Goal: Information Seeking & Learning: Learn about a topic

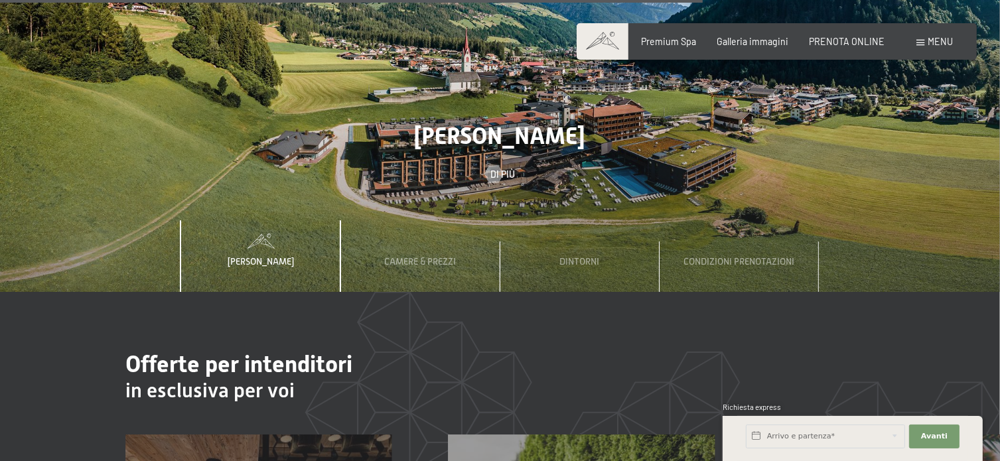
scroll to position [3917, 0]
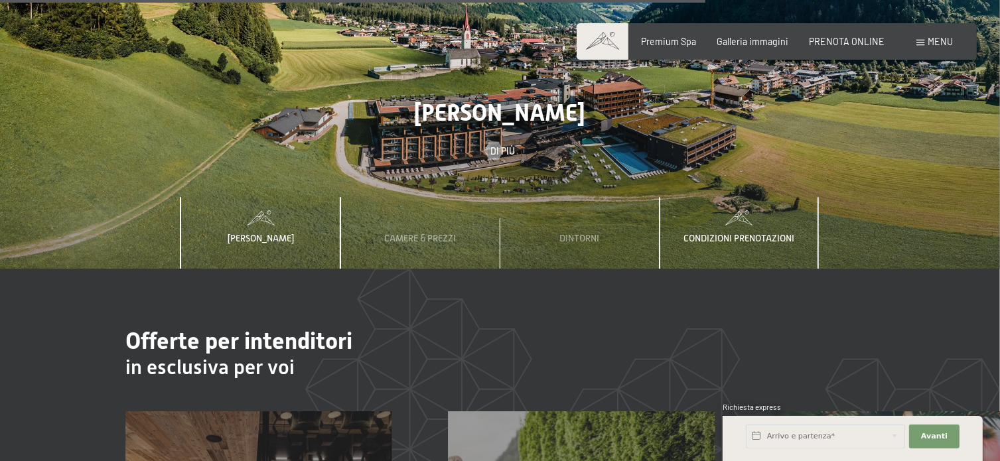
click at [706, 233] on span "Condizioni prenotazioni" at bounding box center [739, 238] width 111 height 11
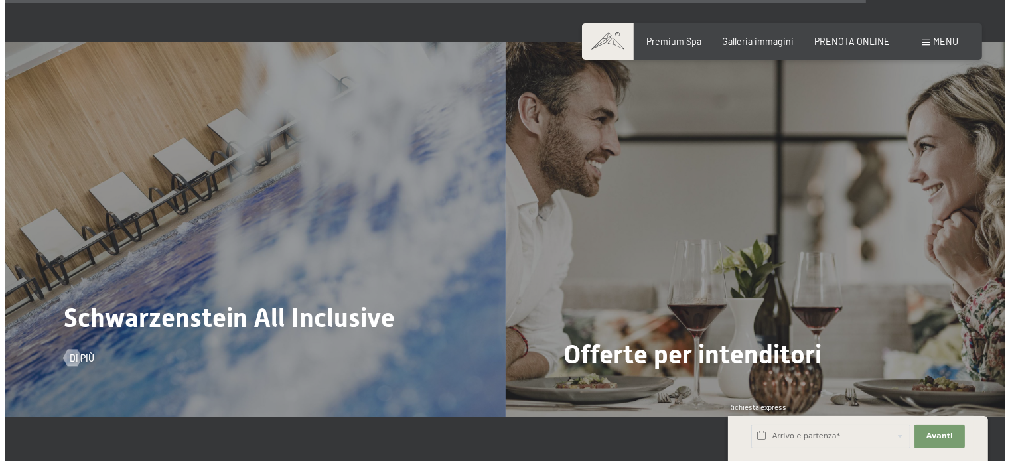
scroll to position [4780, 0]
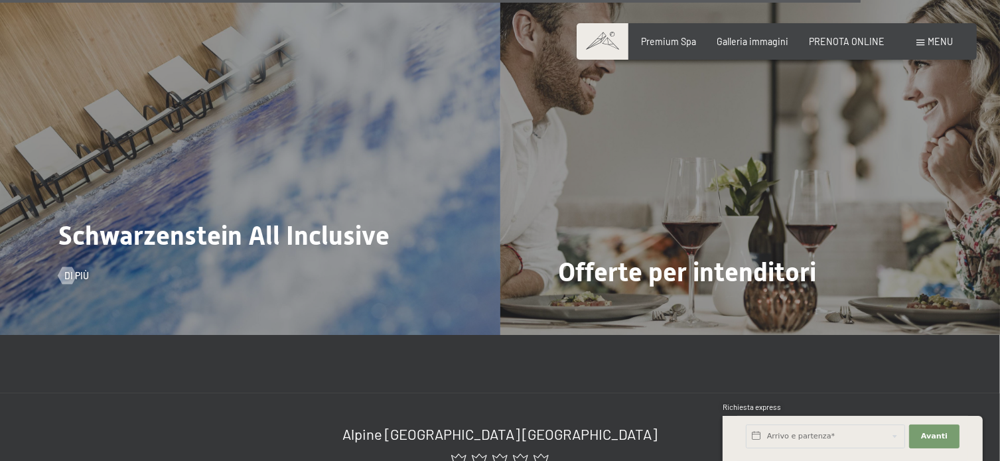
click at [281, 220] on span "Schwarzenstein All Inclusive" at bounding box center [223, 235] width 331 height 31
click at [70, 267] on div at bounding box center [67, 275] width 10 height 17
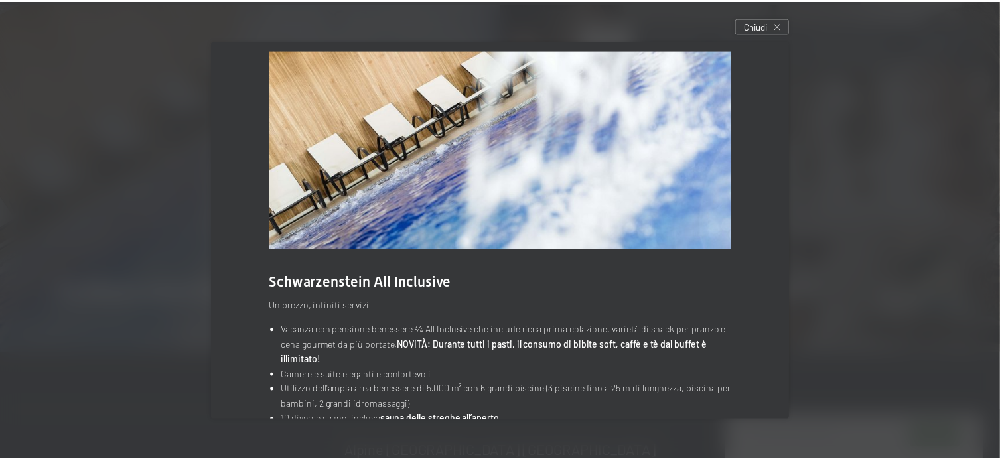
scroll to position [0, 0]
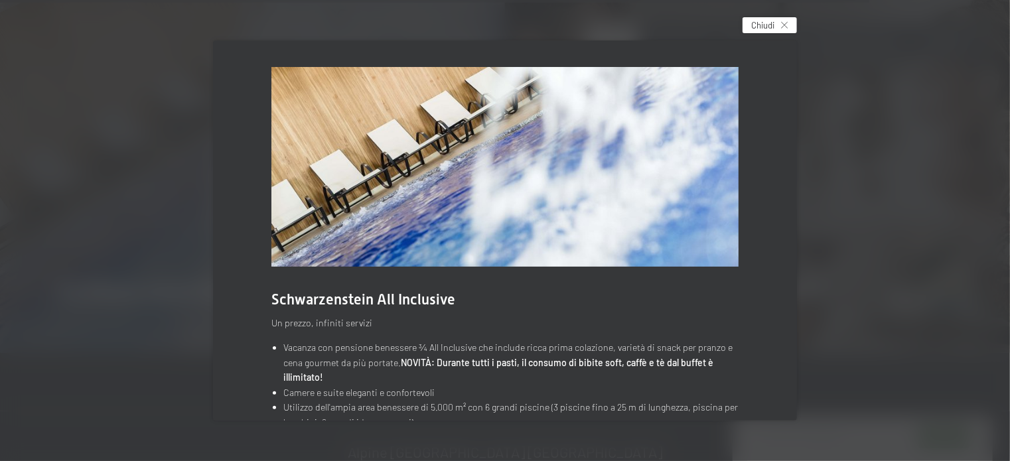
click at [789, 19] on div "Chiudi" at bounding box center [770, 25] width 54 height 16
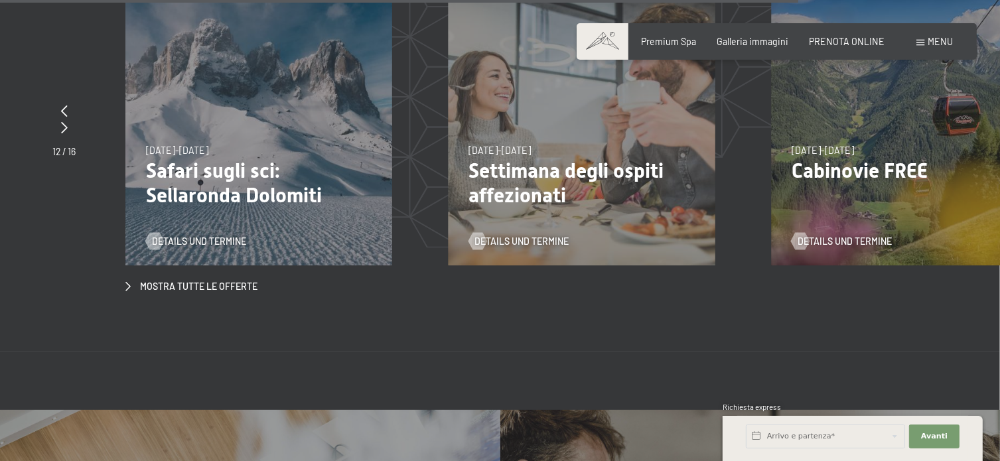
scroll to position [4315, 0]
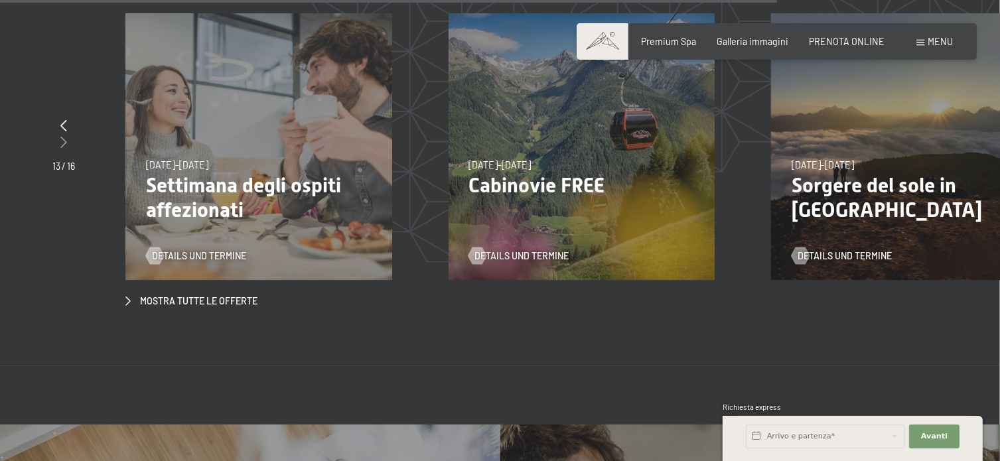
click at [62, 136] on icon at bounding box center [63, 142] width 7 height 12
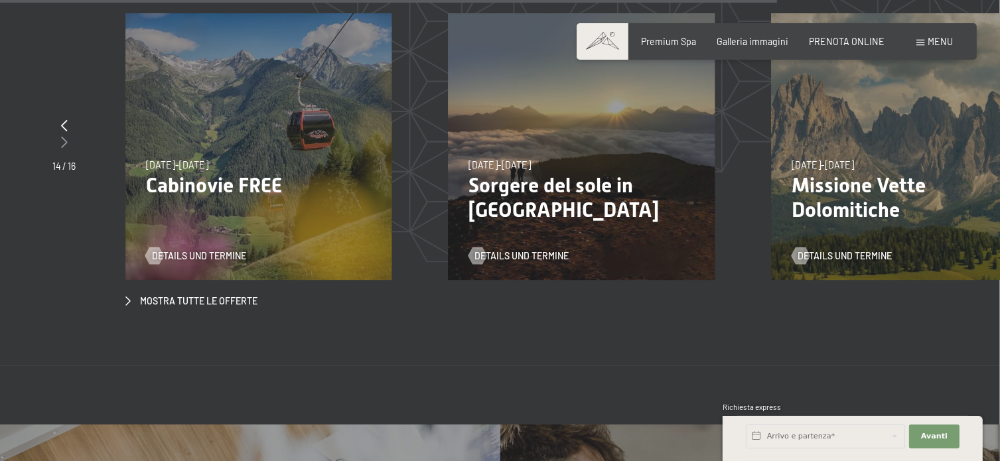
click at [62, 136] on icon at bounding box center [64, 142] width 7 height 12
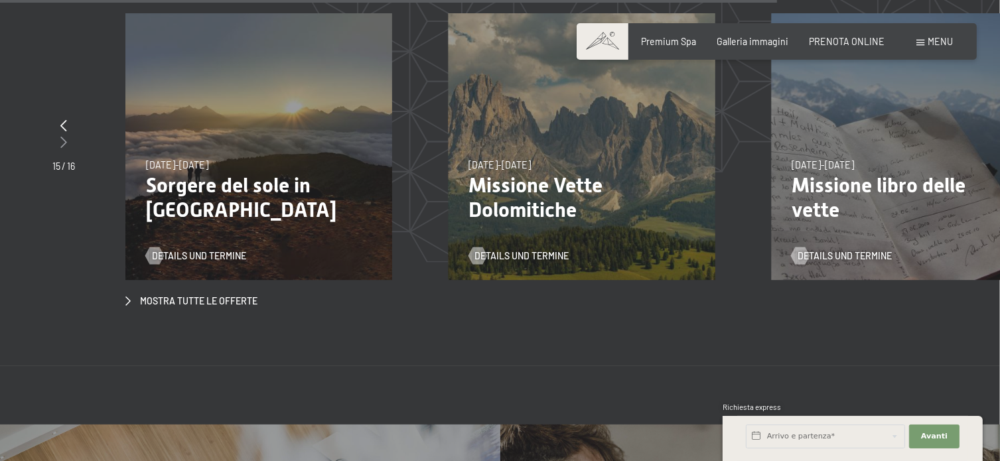
click at [62, 136] on icon at bounding box center [63, 142] width 7 height 12
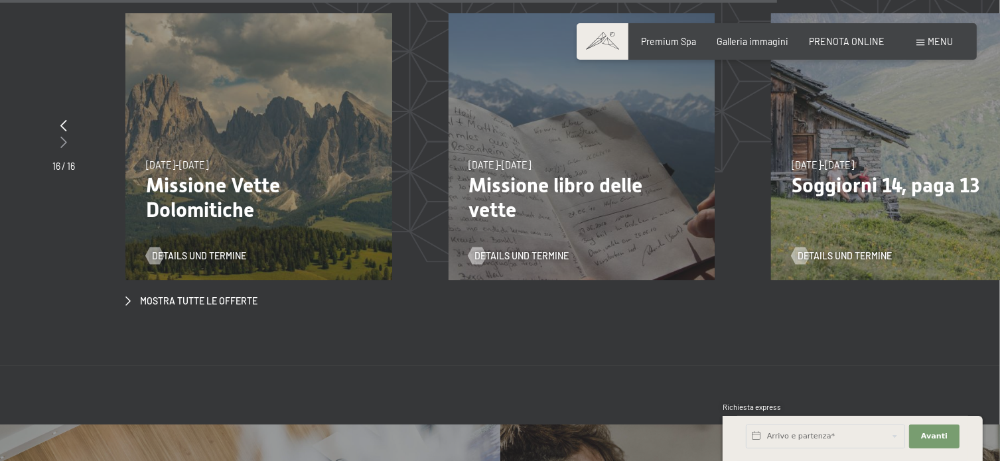
click at [62, 136] on icon at bounding box center [63, 142] width 7 height 12
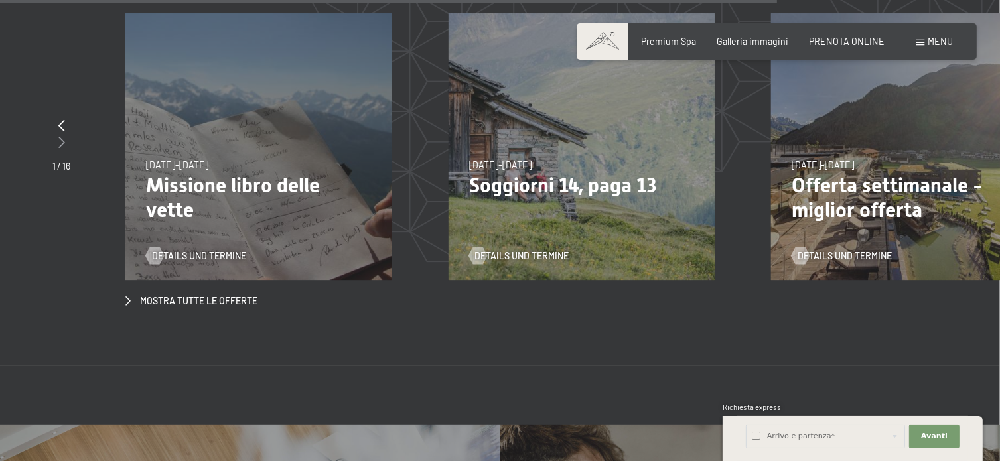
click at [62, 136] on icon at bounding box center [61, 142] width 7 height 12
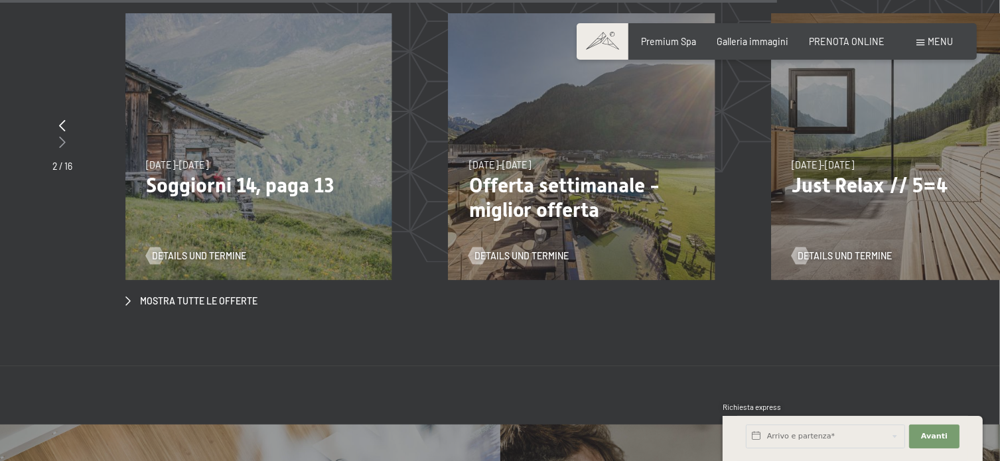
click at [65, 136] on icon at bounding box center [62, 142] width 7 height 12
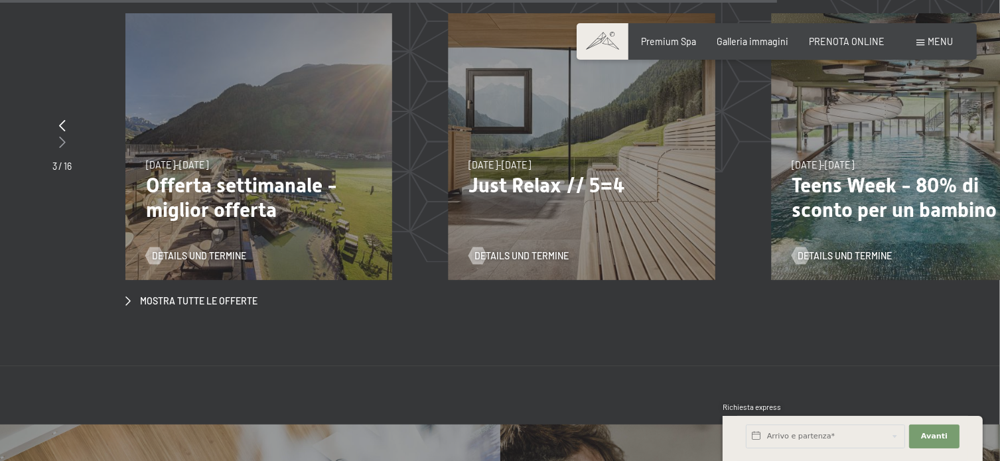
click at [65, 135] on div at bounding box center [61, 143] width 19 height 17
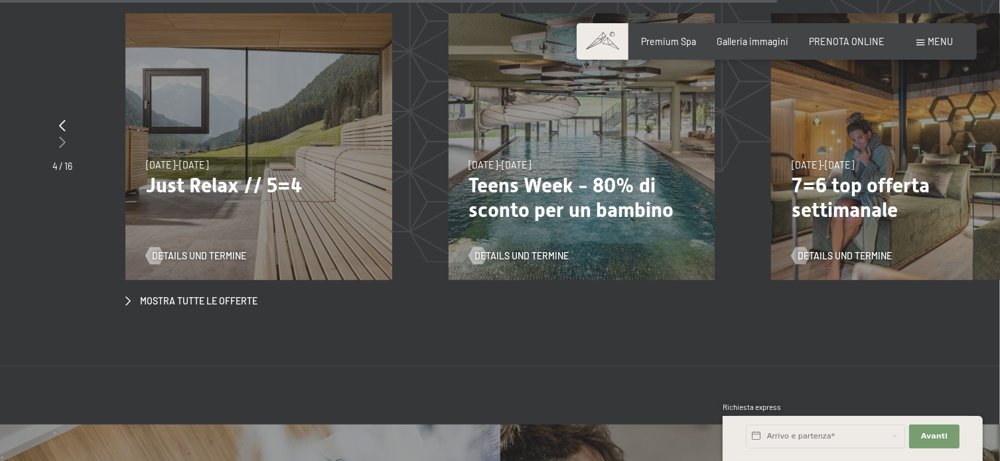
click at [65, 136] on icon at bounding box center [62, 142] width 7 height 12
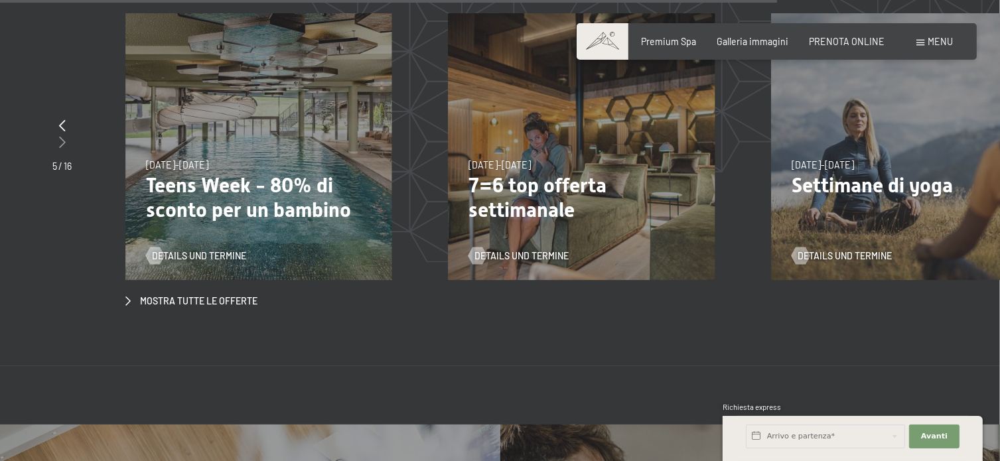
click at [65, 135] on div at bounding box center [61, 143] width 19 height 17
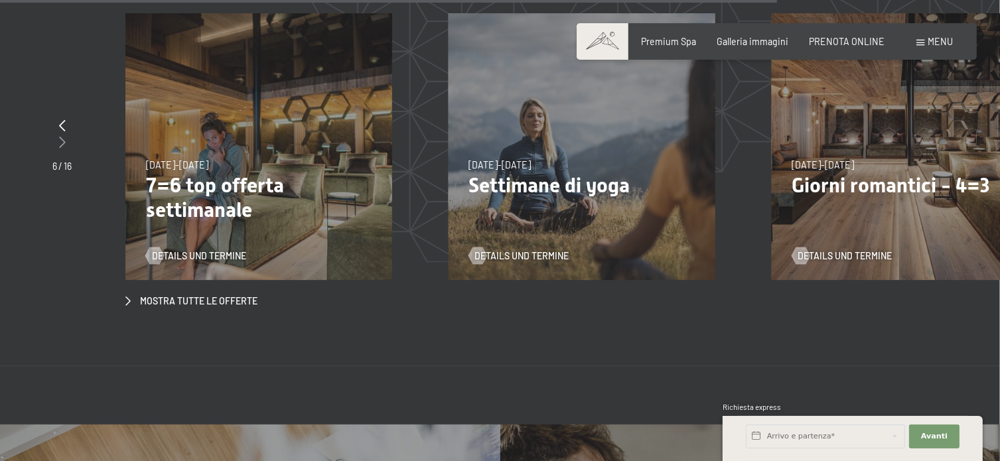
click at [65, 135] on div at bounding box center [61, 143] width 19 height 17
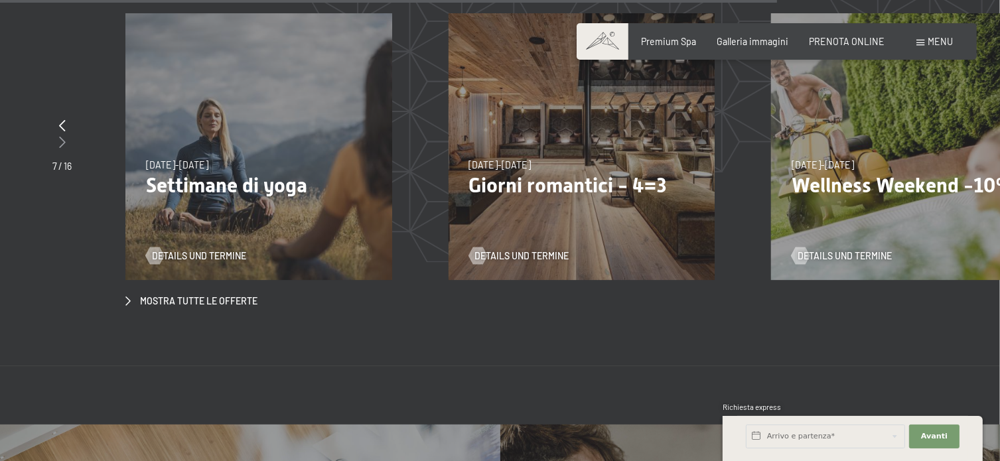
click at [65, 135] on div at bounding box center [61, 143] width 19 height 17
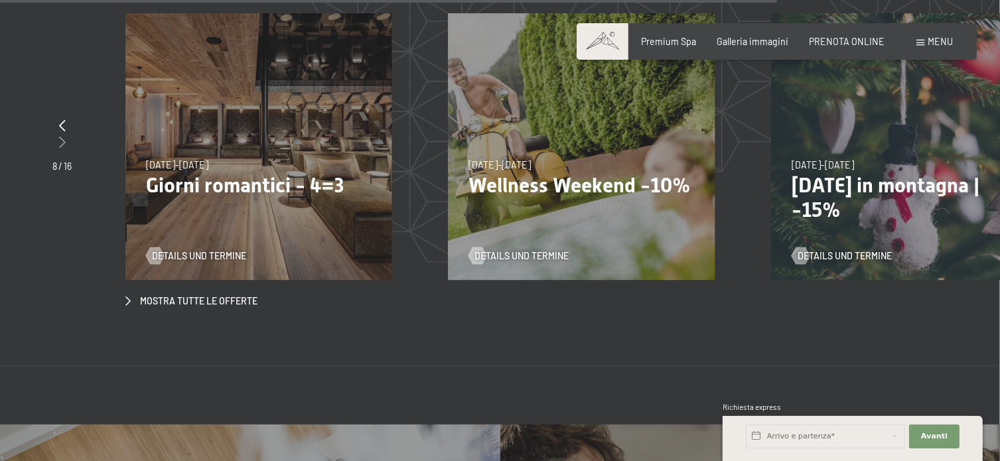
click at [65, 135] on div at bounding box center [61, 143] width 19 height 17
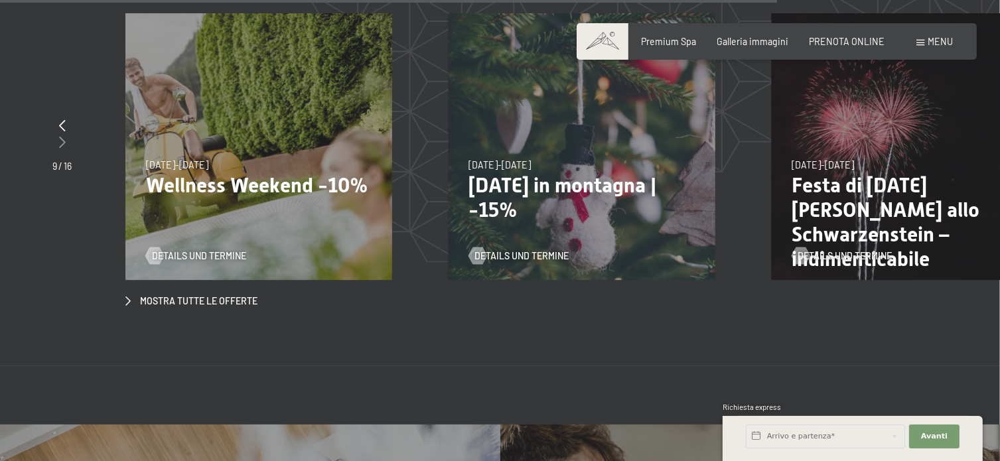
click at [65, 135] on div at bounding box center [61, 143] width 19 height 17
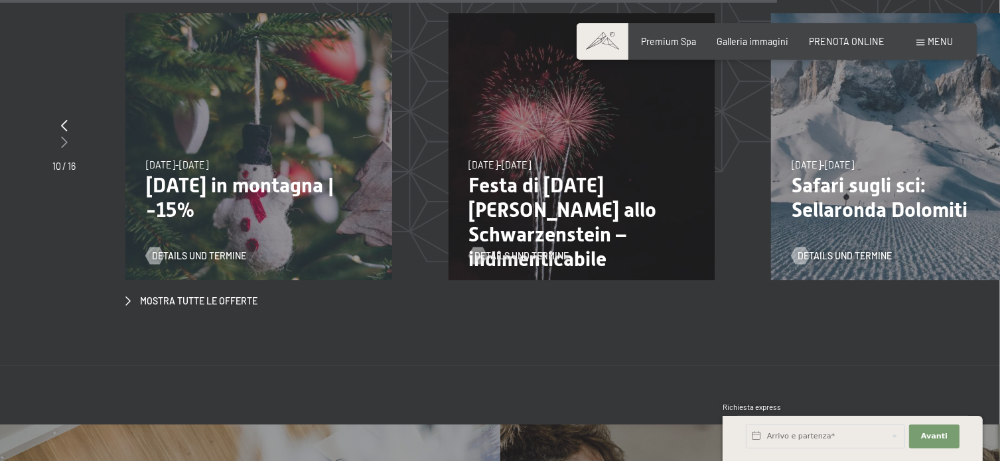
click at [65, 136] on icon at bounding box center [64, 142] width 7 height 12
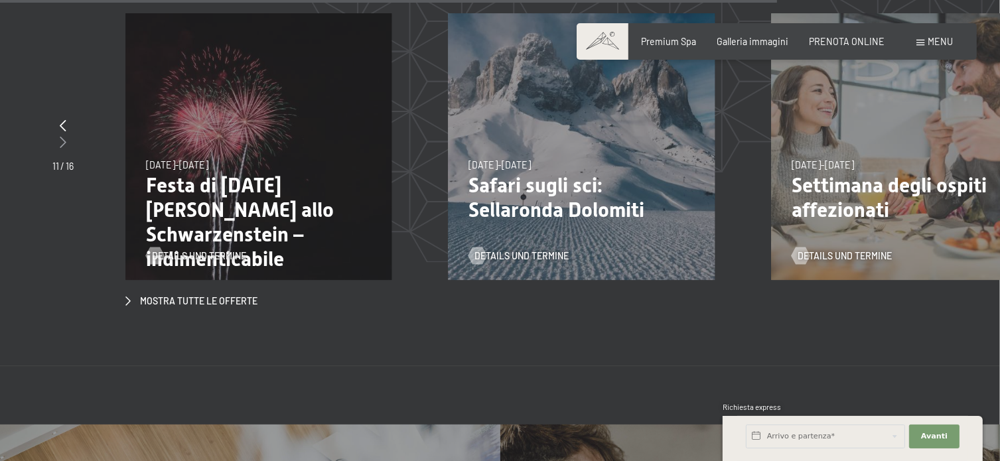
click at [64, 136] on icon at bounding box center [63, 142] width 7 height 12
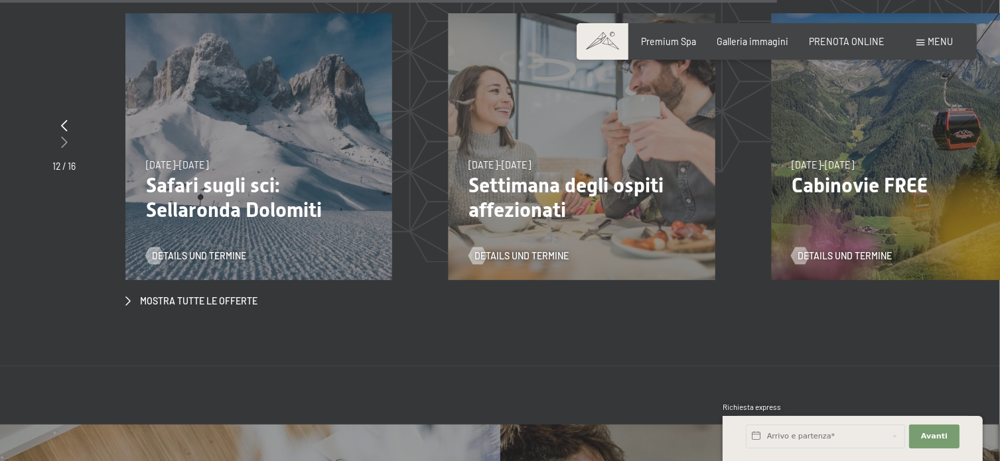
click at [64, 136] on icon at bounding box center [64, 142] width 7 height 12
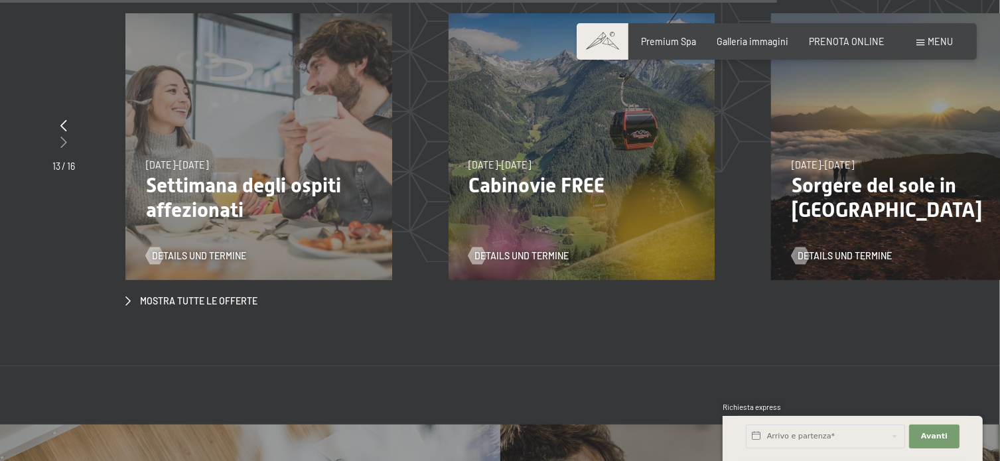
click at [64, 136] on icon at bounding box center [63, 142] width 7 height 12
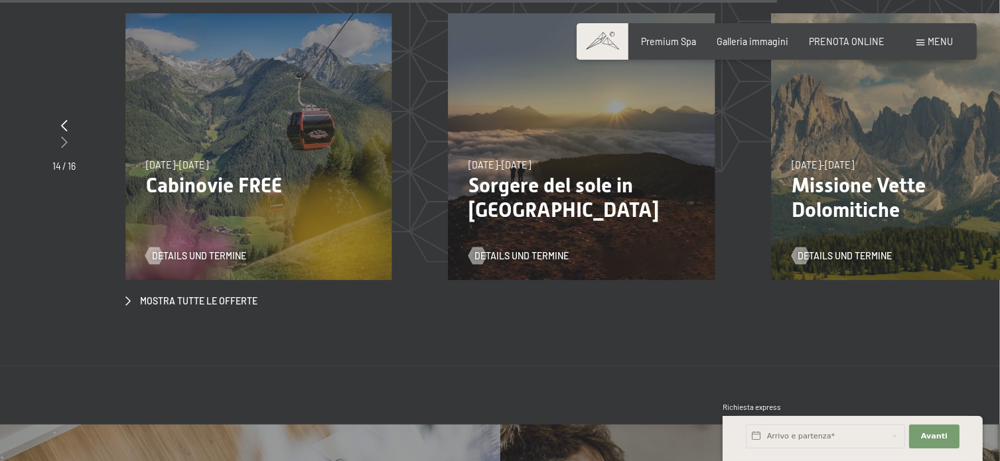
click at [64, 136] on icon at bounding box center [64, 142] width 7 height 12
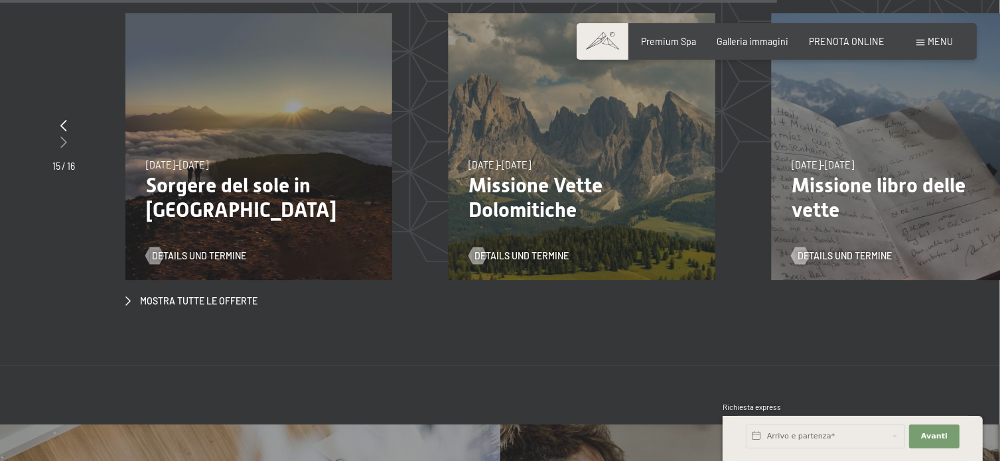
click at [64, 136] on icon at bounding box center [63, 142] width 7 height 12
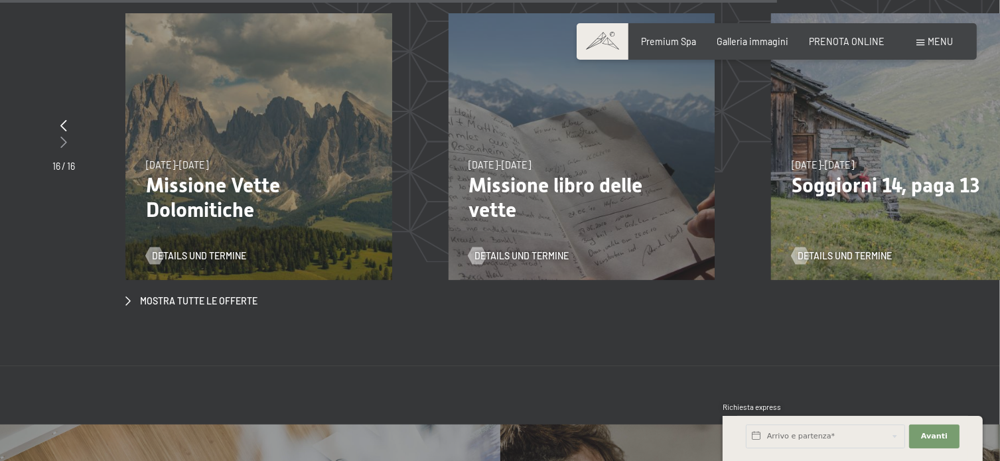
click at [64, 136] on icon at bounding box center [63, 142] width 7 height 12
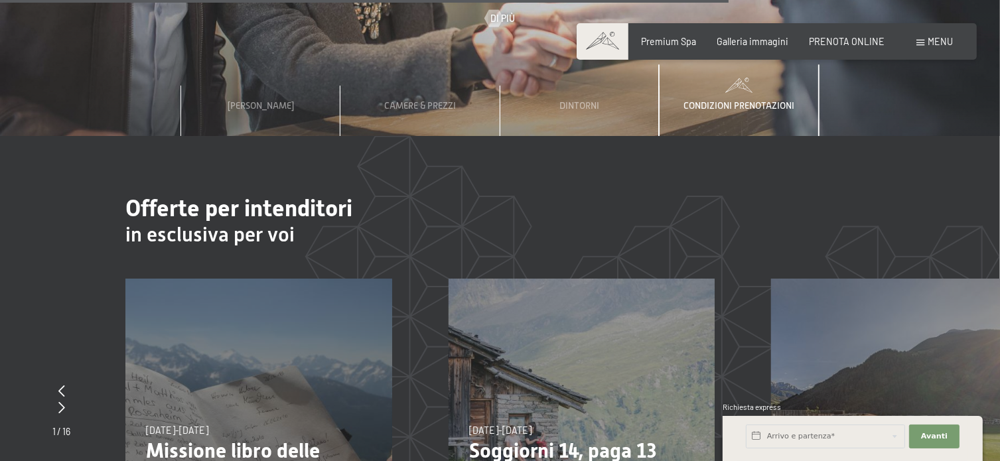
scroll to position [3851, 0]
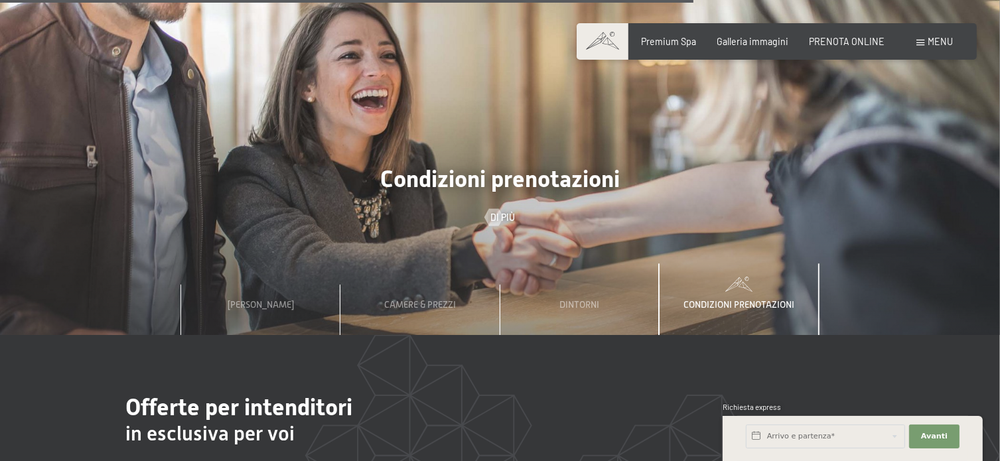
click at [765, 299] on span "Condizioni prenotazioni" at bounding box center [739, 304] width 111 height 11
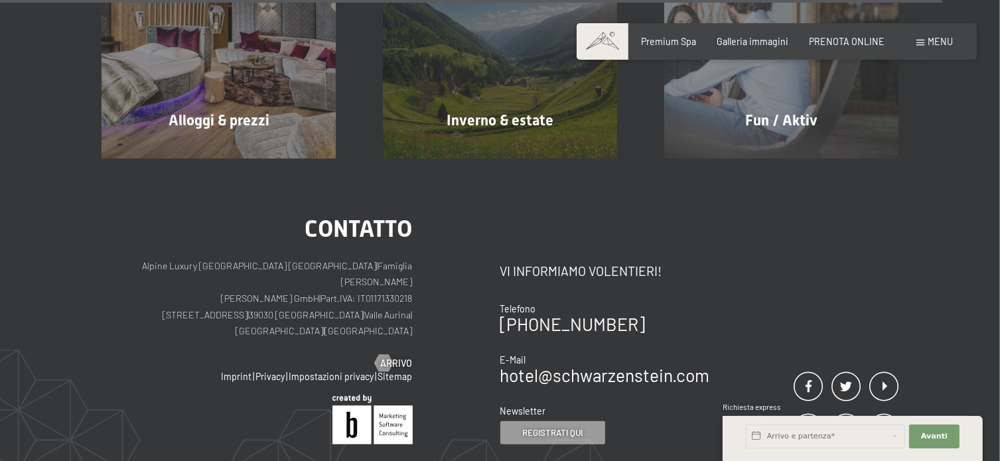
scroll to position [5282, 0]
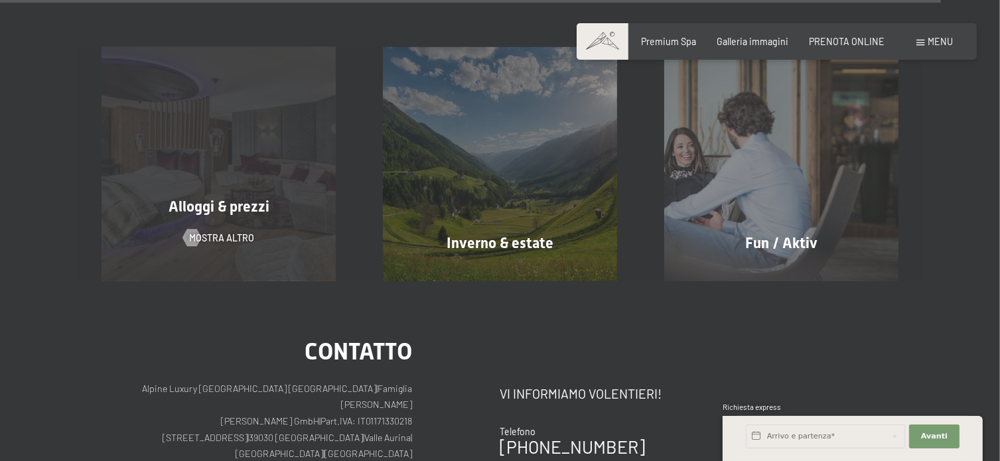
click at [199, 127] on div "Alloggi & prezzi mostra altro" at bounding box center [218, 164] width 281 height 234
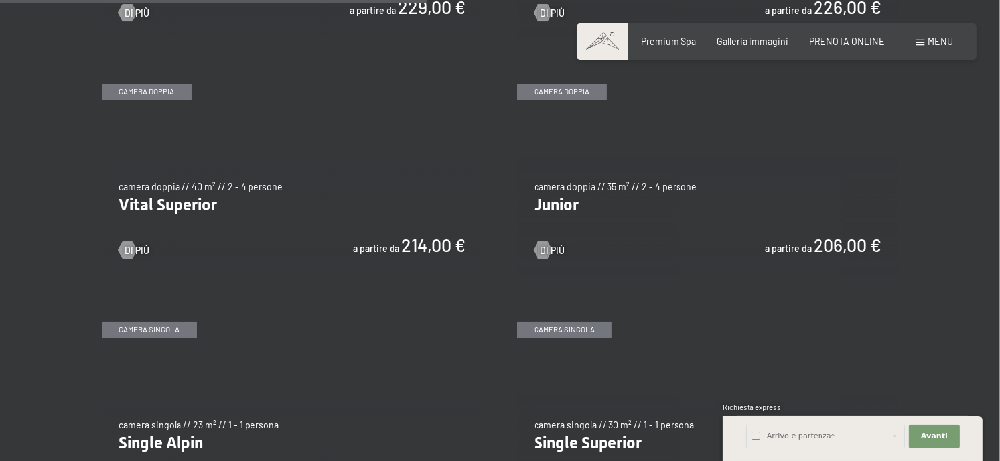
scroll to position [1593, 0]
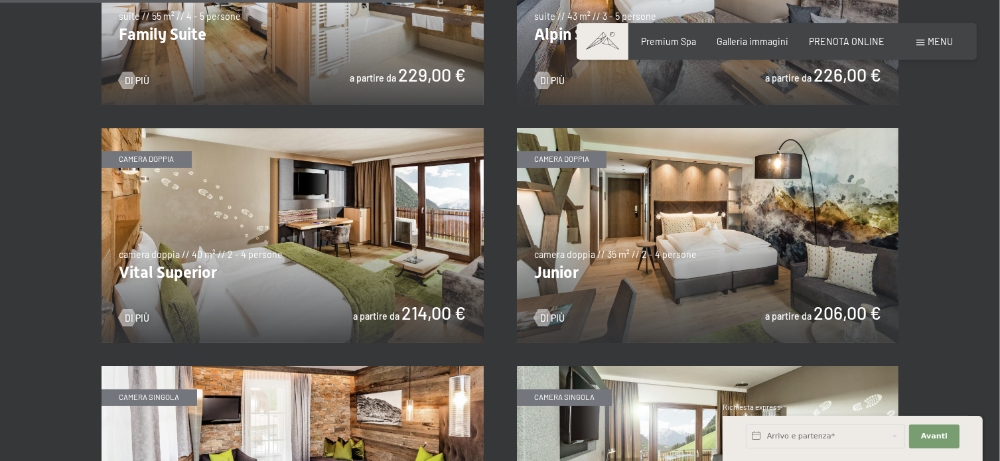
click at [179, 279] on img at bounding box center [293, 235] width 382 height 215
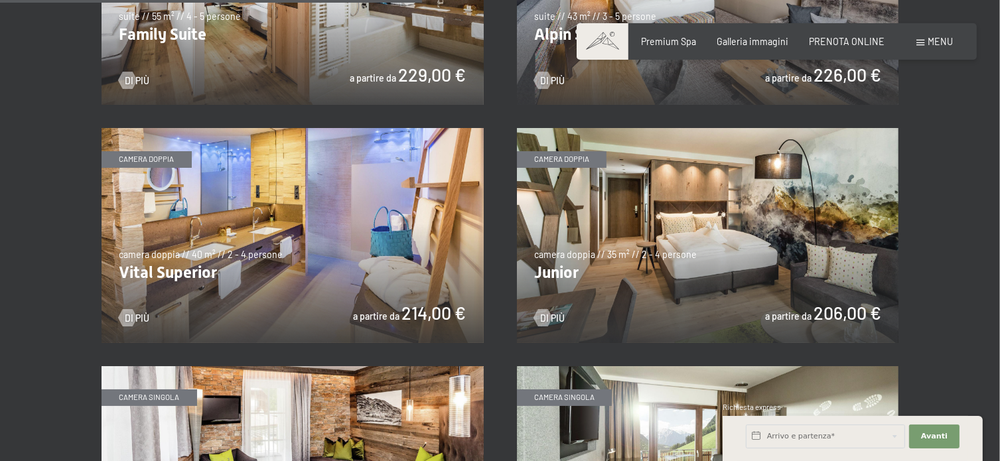
click at [178, 285] on img at bounding box center [293, 235] width 382 height 215
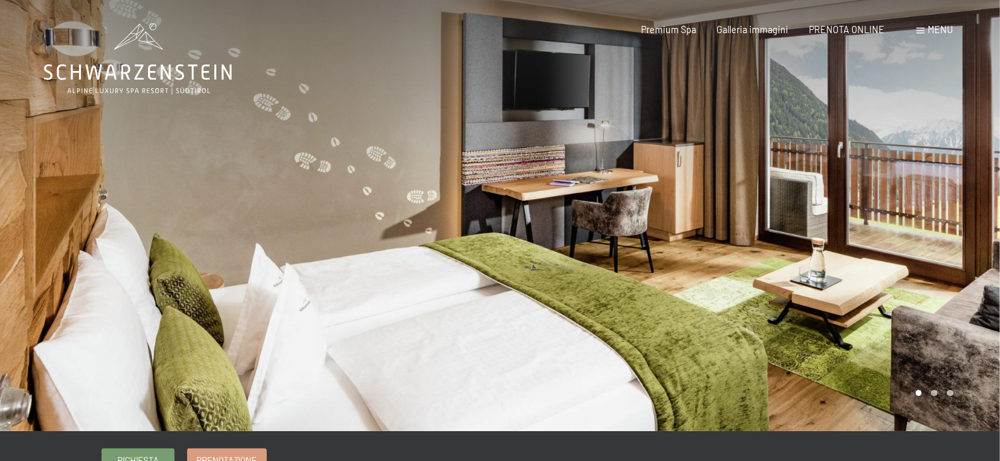
click at [866, 229] on div at bounding box center [751, 216] width 501 height 432
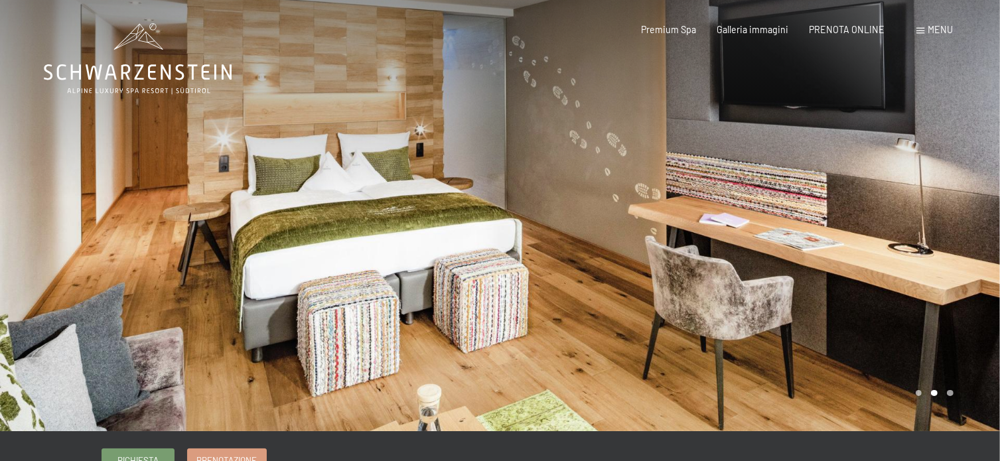
click at [866, 230] on div at bounding box center [751, 216] width 501 height 432
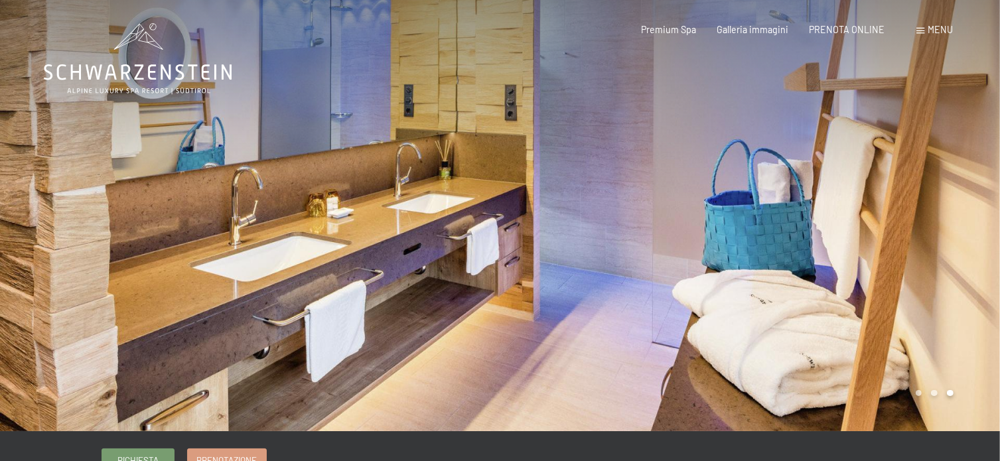
click at [864, 229] on div at bounding box center [751, 216] width 501 height 432
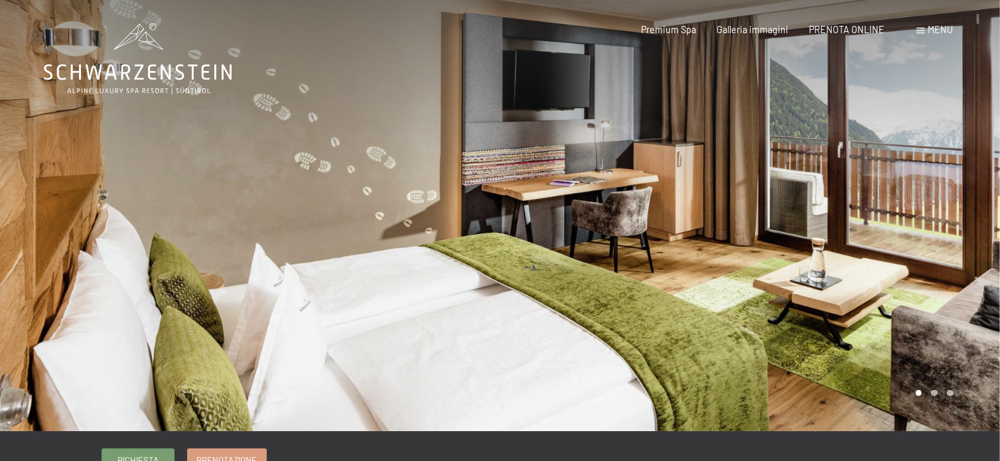
click at [864, 229] on div at bounding box center [751, 216] width 501 height 432
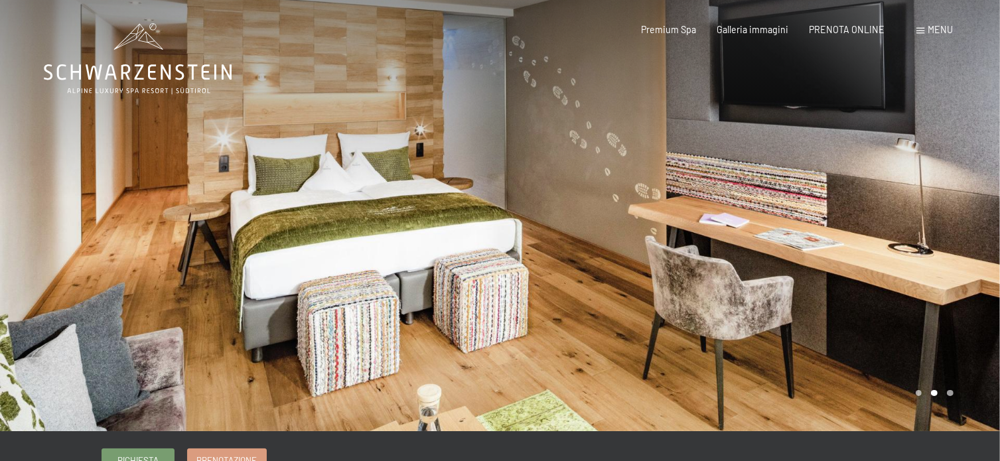
click at [863, 228] on div at bounding box center [751, 216] width 501 height 432
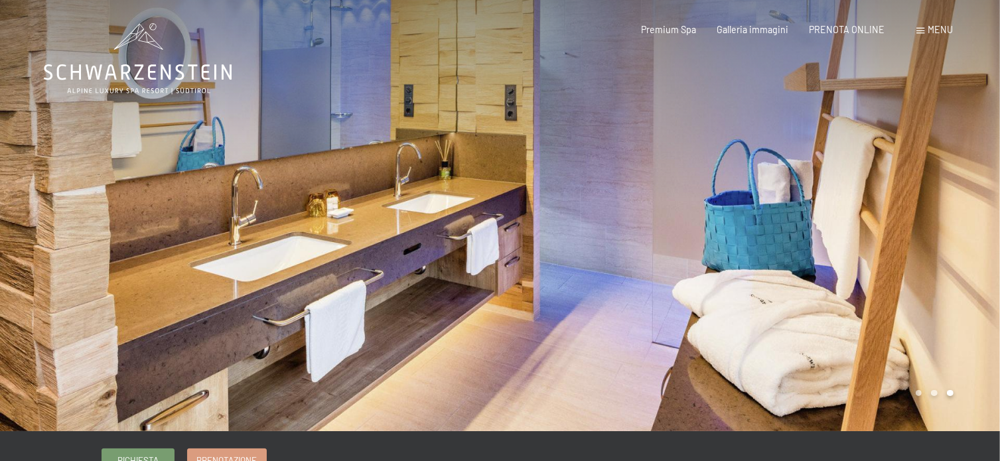
click at [863, 228] on div at bounding box center [751, 216] width 501 height 432
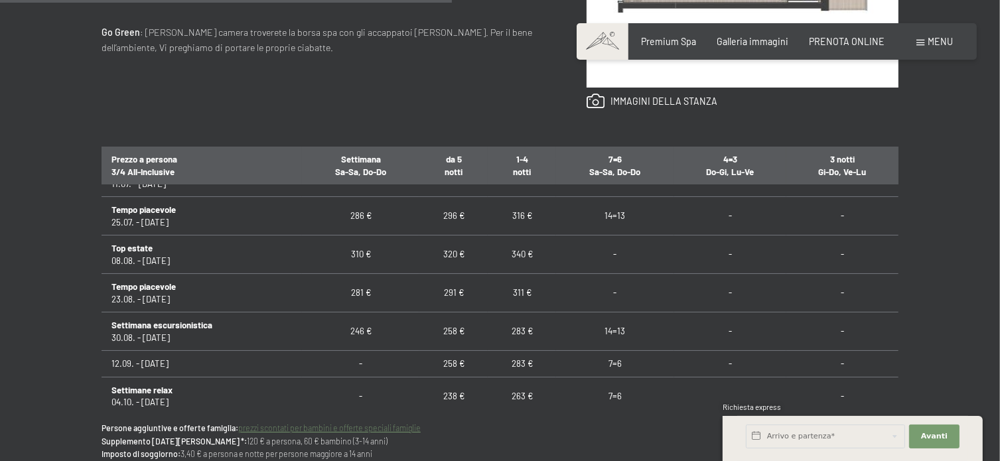
scroll to position [929, 0]
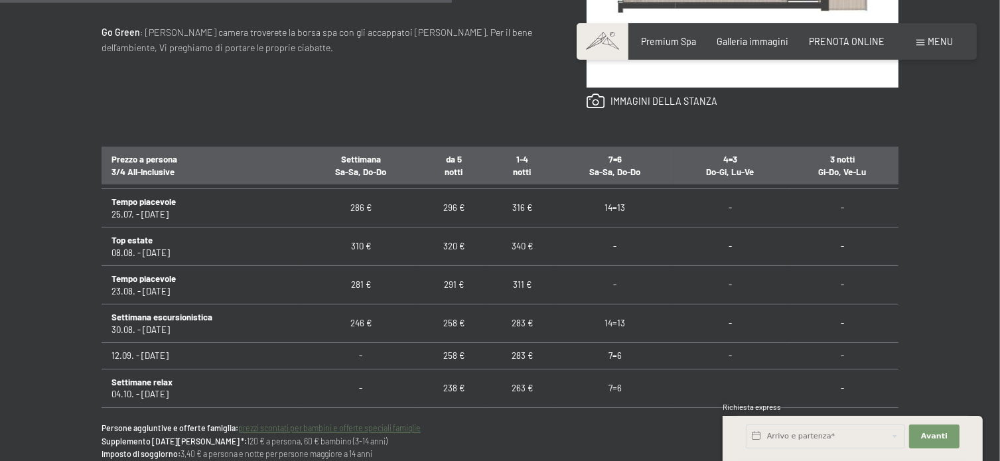
click at [381, 426] on link "prezzi scontati per bambini e offerte speciali famiglie" at bounding box center [329, 428] width 183 height 9
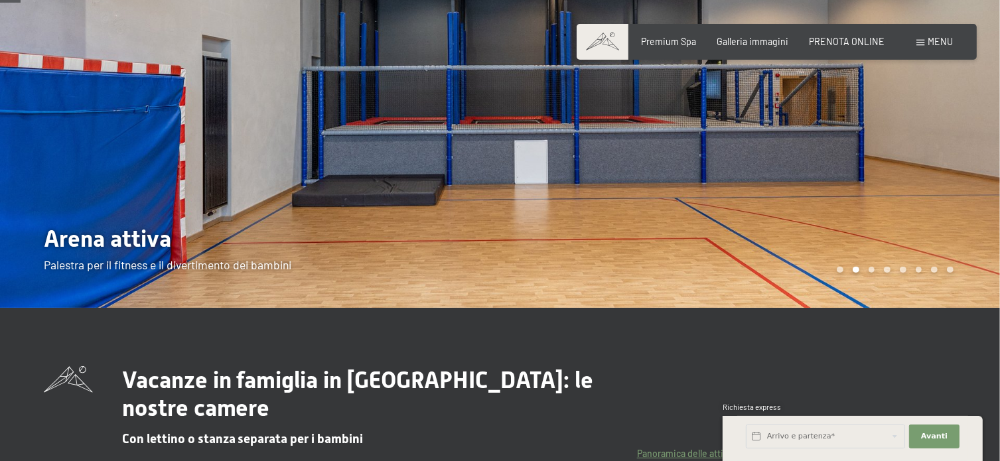
scroll to position [66, 0]
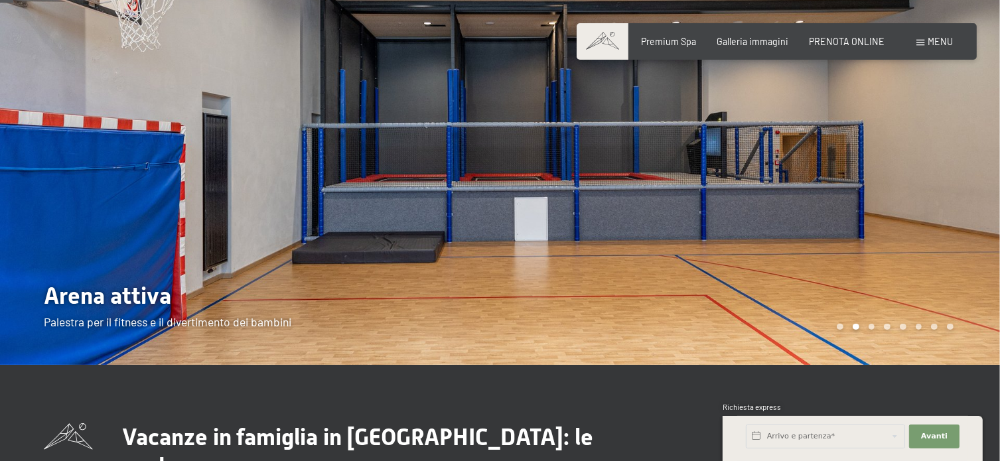
click at [873, 326] on div "Carousel Page 3" at bounding box center [872, 327] width 7 height 7
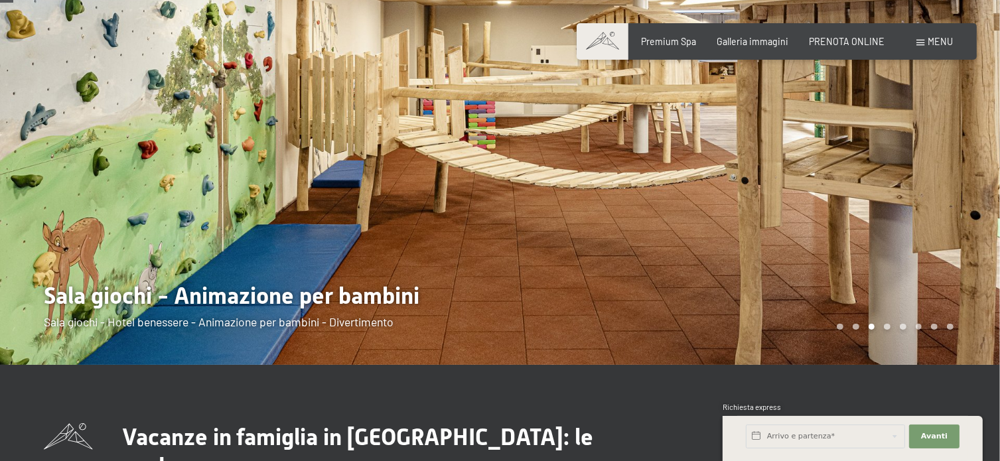
click at [887, 326] on div "Carousel Page 4" at bounding box center [887, 327] width 7 height 7
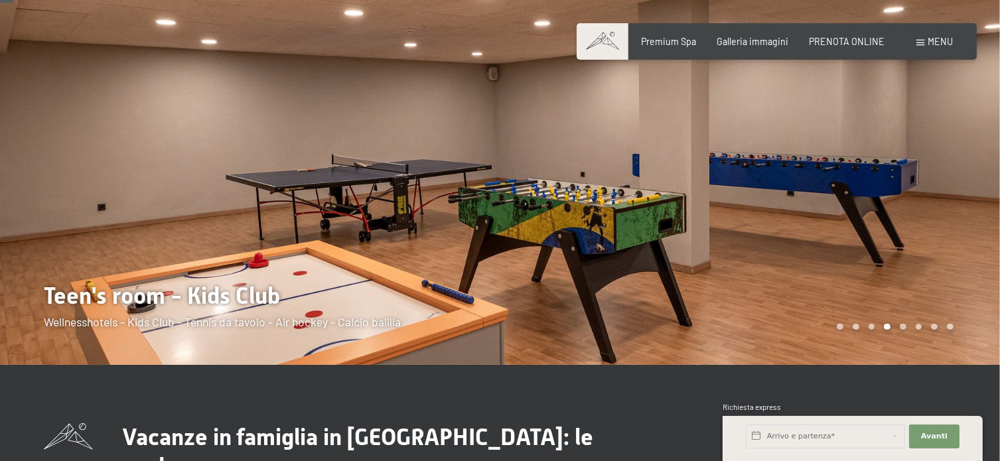
click at [902, 328] on div "Carousel Page 5" at bounding box center [903, 327] width 7 height 7
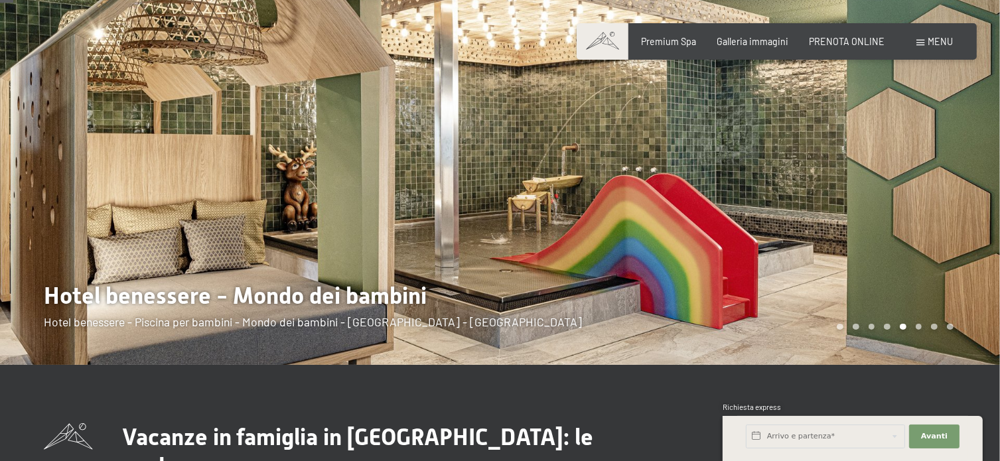
click at [921, 329] on div "Carousel Page 6" at bounding box center [919, 327] width 7 height 7
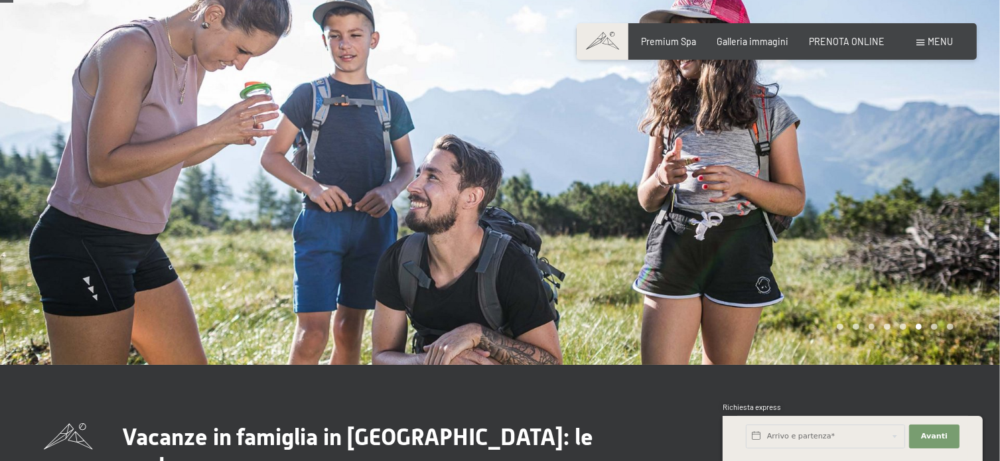
click at [933, 328] on div "Carousel Page 7" at bounding box center [934, 327] width 7 height 7
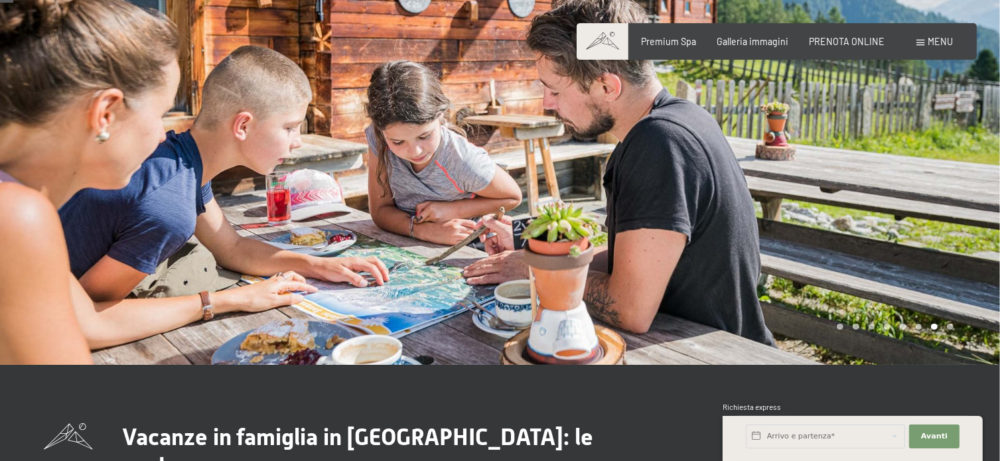
click at [948, 325] on div "Carousel Page 8" at bounding box center [950, 327] width 7 height 7
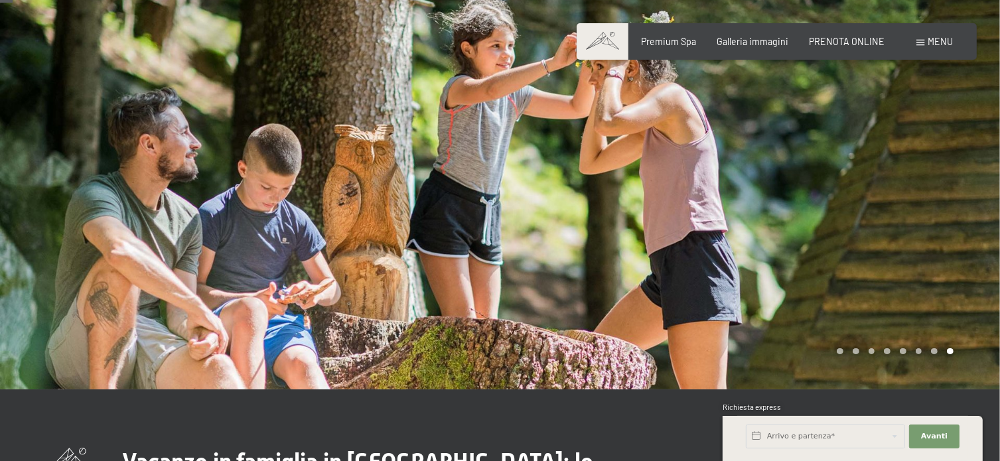
scroll to position [0, 0]
